Goal: Task Accomplishment & Management: Manage account settings

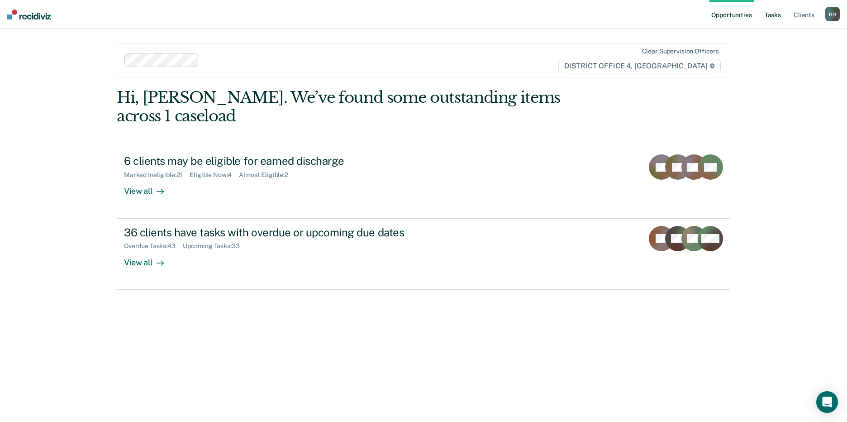
click at [764, 11] on link "Tasks" at bounding box center [773, 14] width 20 height 29
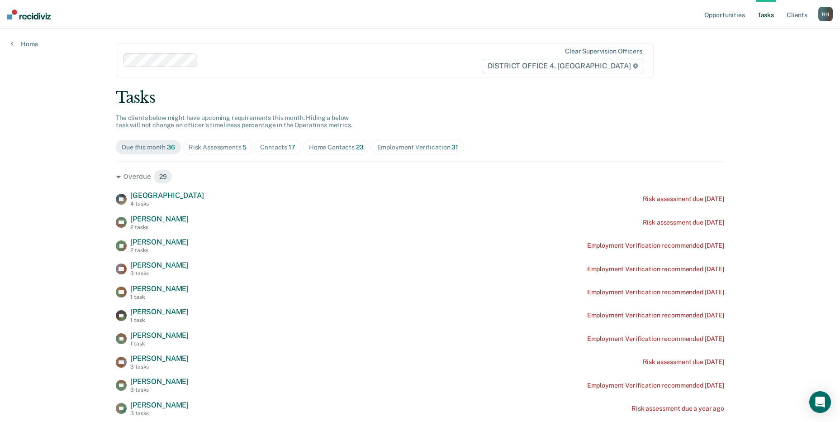
click at [329, 144] on div "Home Contacts 23" at bounding box center [336, 147] width 55 height 8
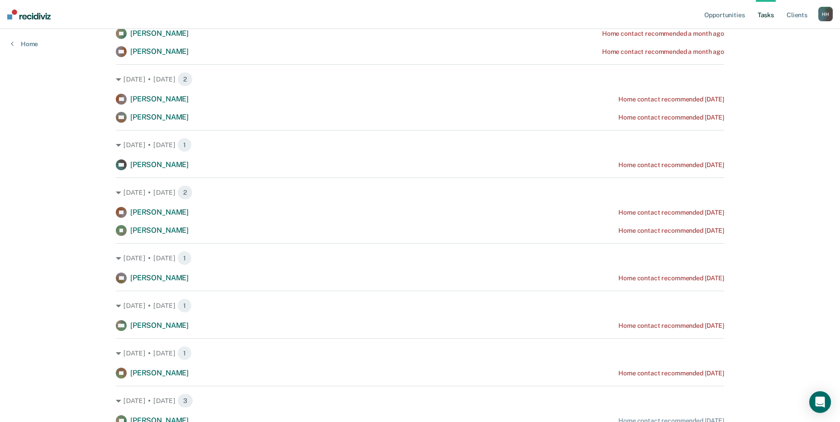
scroll to position [226, 0]
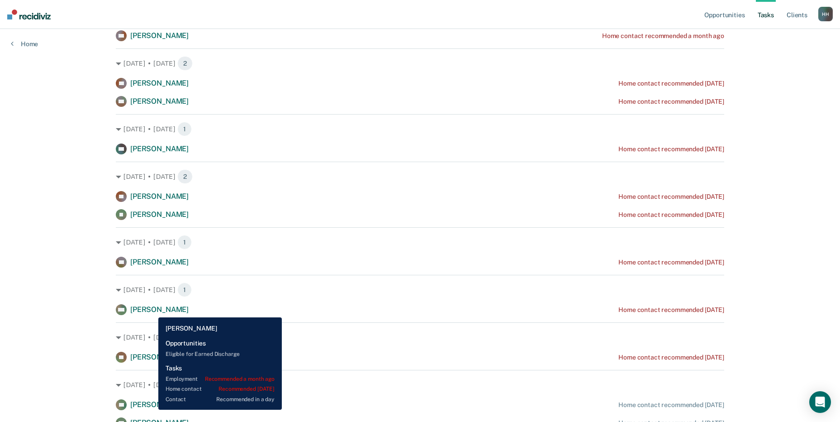
click at [152, 310] on span "[PERSON_NAME]" at bounding box center [159, 309] width 58 height 9
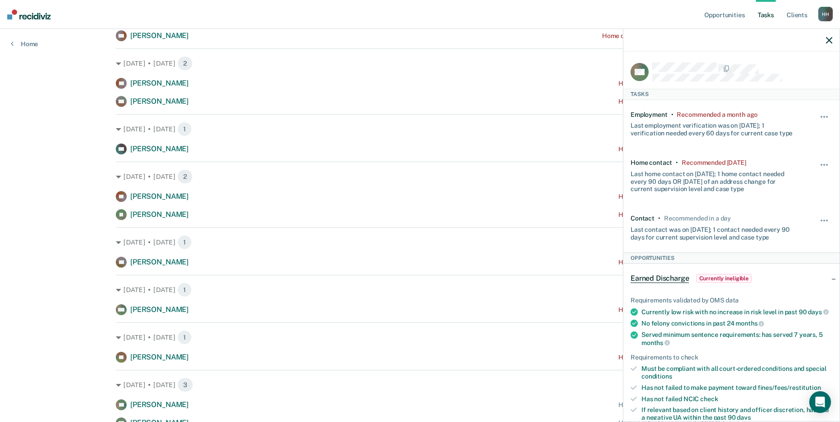
click at [51, 256] on div "Opportunities Tasks Client s [PERSON_NAME], [PERSON_NAME] Profile How it works …" at bounding box center [420, 283] width 840 height 1018
click at [826, 44] on div at bounding box center [731, 40] width 216 height 23
click at [829, 41] on icon "button" at bounding box center [829, 40] width 6 height 6
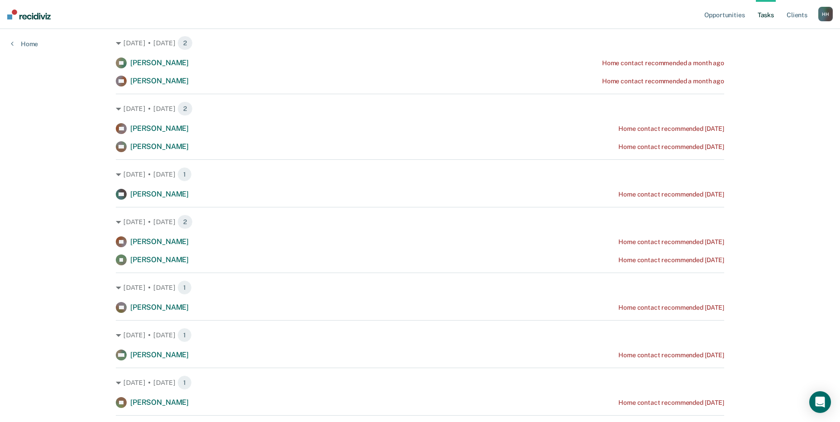
scroll to position [0, 0]
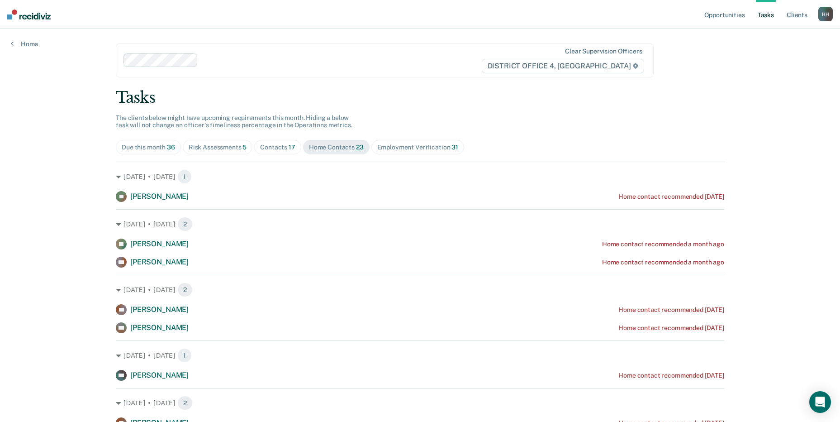
click at [276, 147] on div "Contacts 17" at bounding box center [277, 147] width 35 height 8
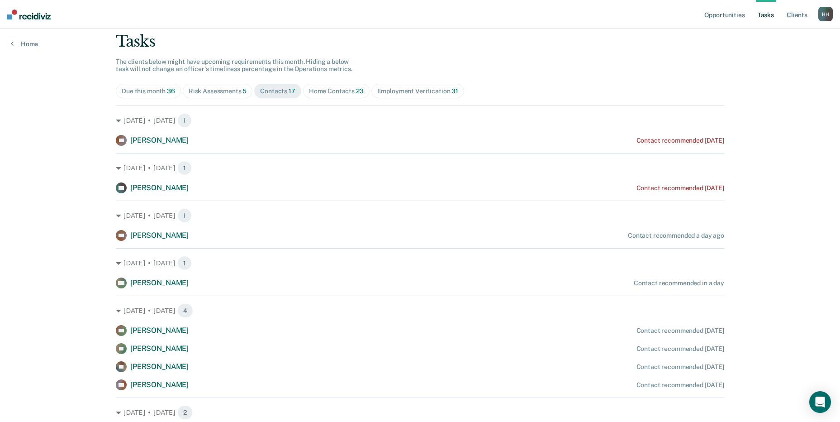
scroll to position [45, 0]
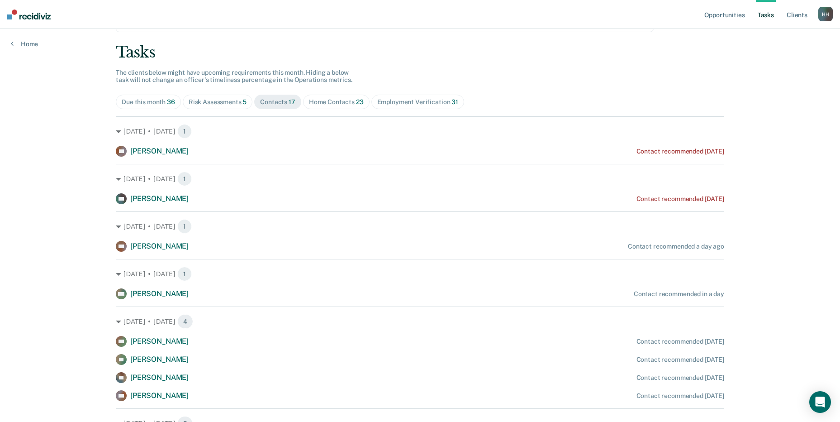
click at [313, 102] on div "Home Contacts 23" at bounding box center [336, 102] width 55 height 8
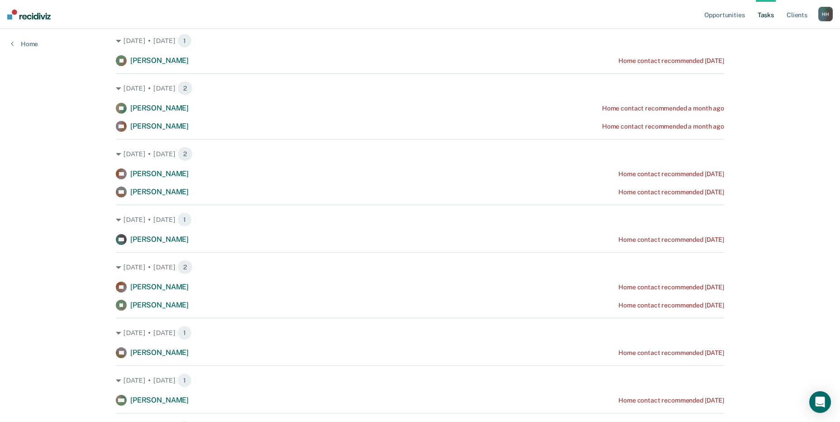
scroll to position [181, 0]
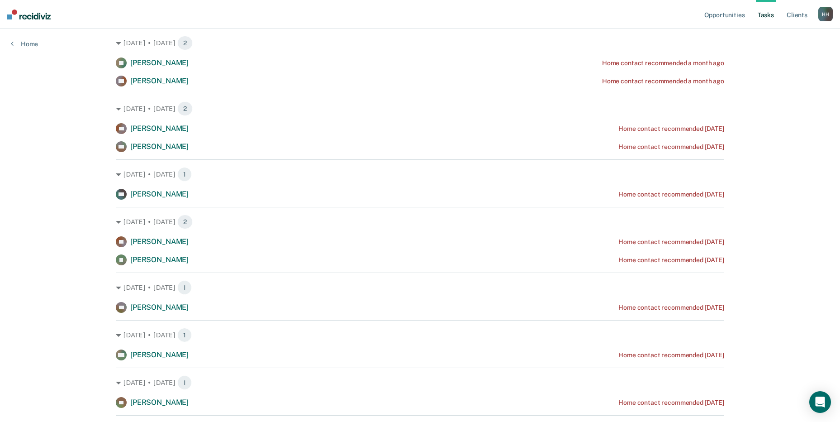
click at [145, 266] on div "[DATE] • [DATE] 1 [PERSON_NAME] Home contact recommended [DATE] [DATE] • [DATE]…" at bounding box center [420, 391] width 609 height 821
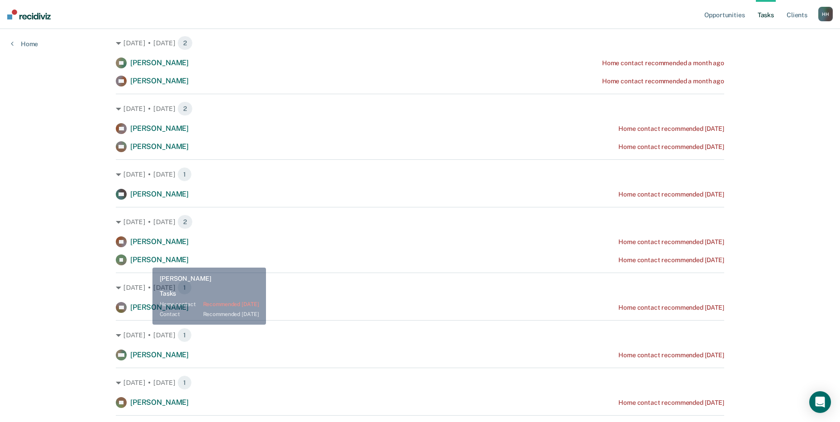
click at [146, 258] on span "[PERSON_NAME]" at bounding box center [159, 259] width 58 height 9
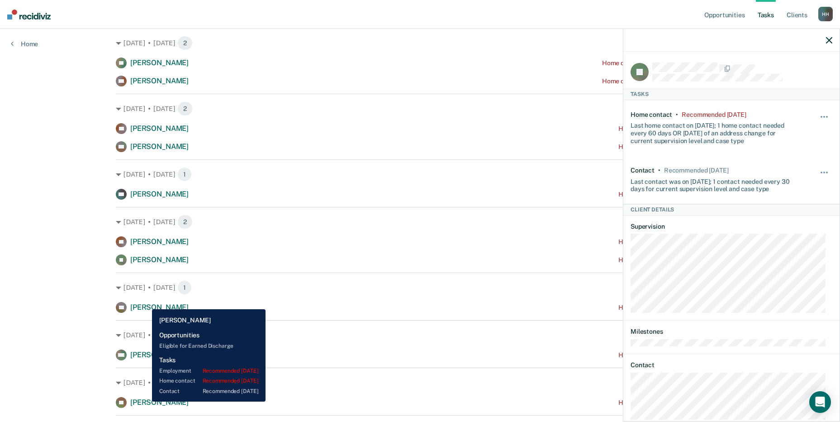
click at [145, 303] on span "[PERSON_NAME]" at bounding box center [159, 307] width 58 height 9
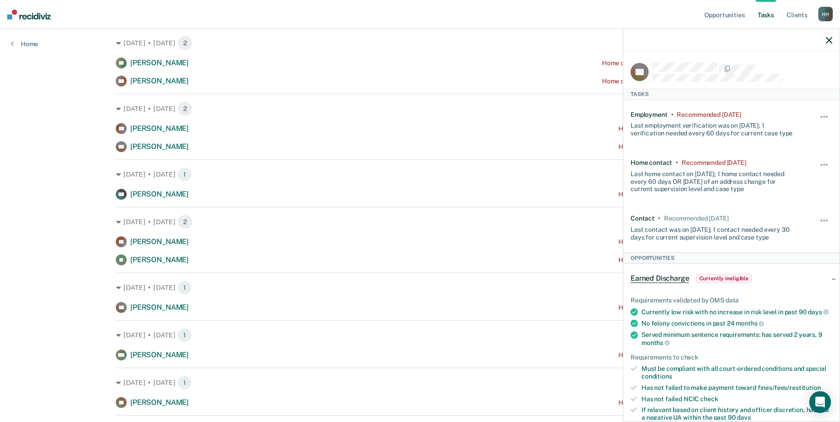
click at [66, 239] on div "Opportunities Tasks Client s [PERSON_NAME], [PERSON_NAME] Profile How it works …" at bounding box center [420, 328] width 840 height 1018
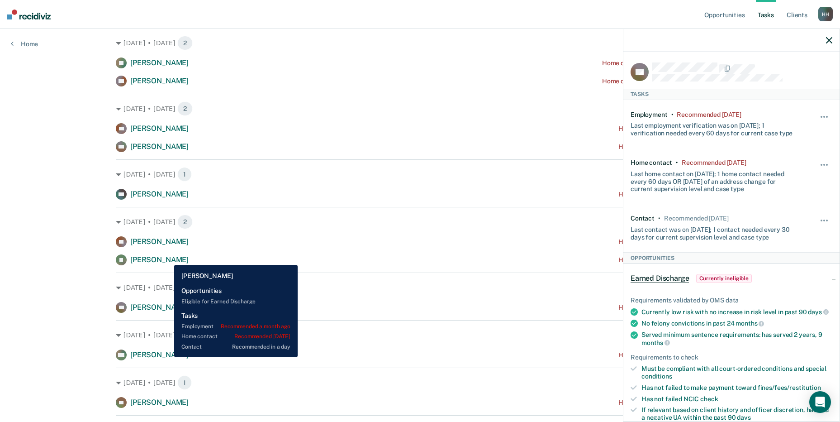
click at [167, 357] on span "[PERSON_NAME]" at bounding box center [159, 354] width 58 height 9
